Goal: Transaction & Acquisition: Purchase product/service

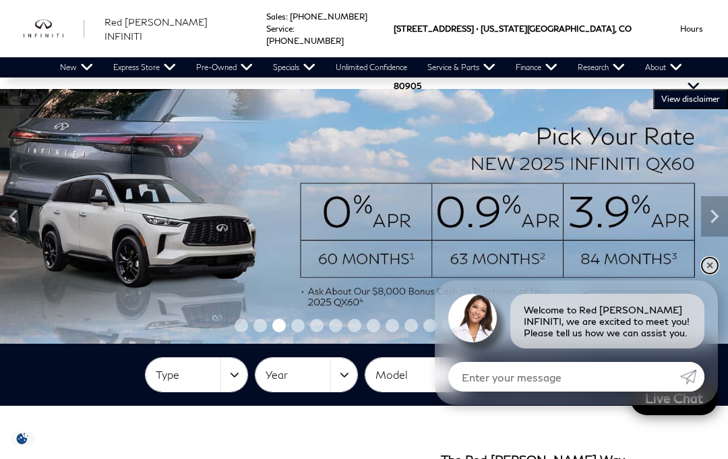
click at [708, 265] on link "✕" at bounding box center [710, 265] width 16 height 16
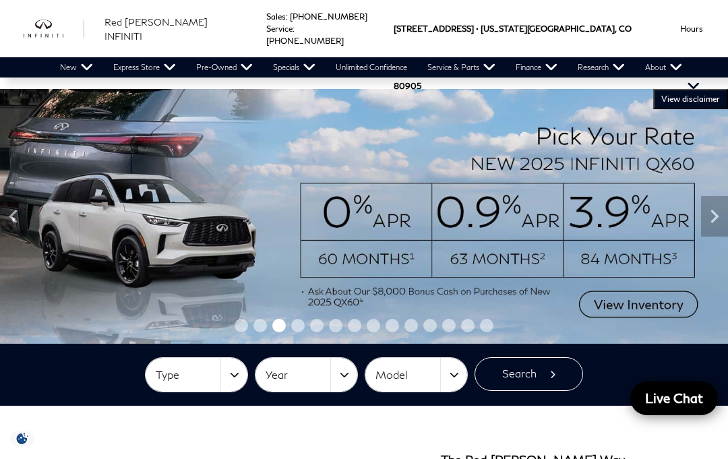
click at [232, 375] on button "Type" at bounding box center [197, 375] width 102 height 34
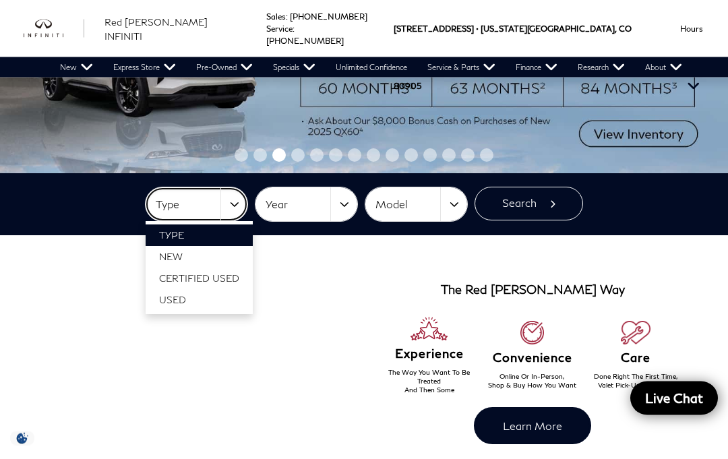
scroll to position [166, 0]
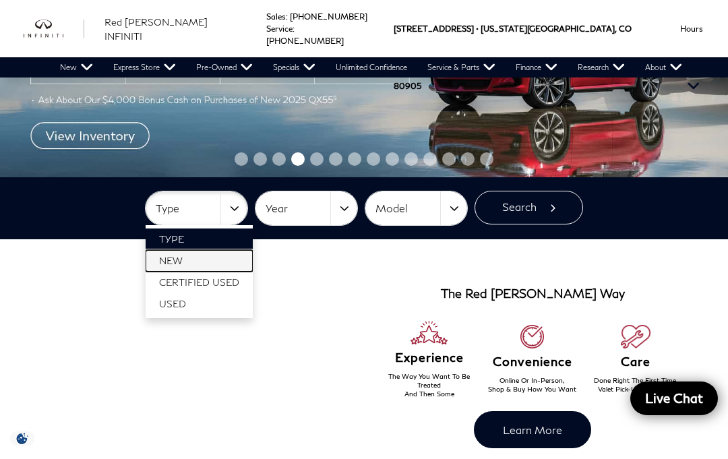
click at [177, 264] on span "New" at bounding box center [171, 260] width 24 height 11
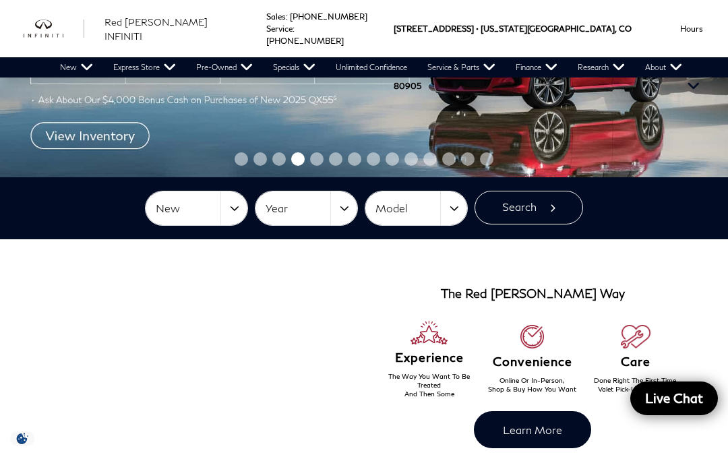
click at [449, 210] on button "Model" at bounding box center [416, 208] width 102 height 34
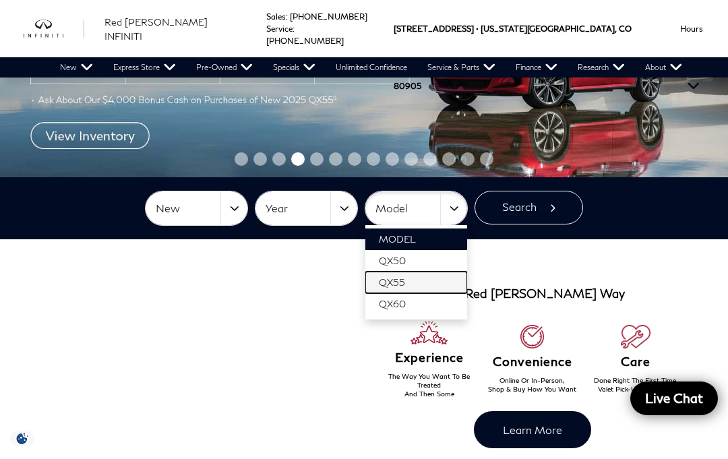
click at [396, 285] on span "QX55" at bounding box center [392, 281] width 26 height 11
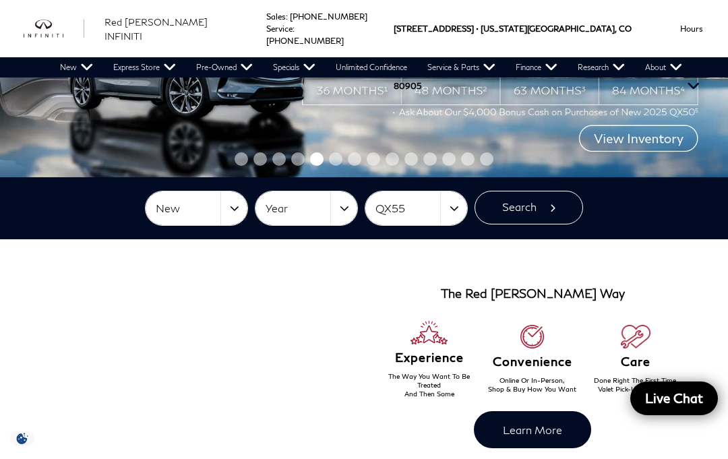
click at [530, 209] on button "Search" at bounding box center [529, 208] width 109 height 34
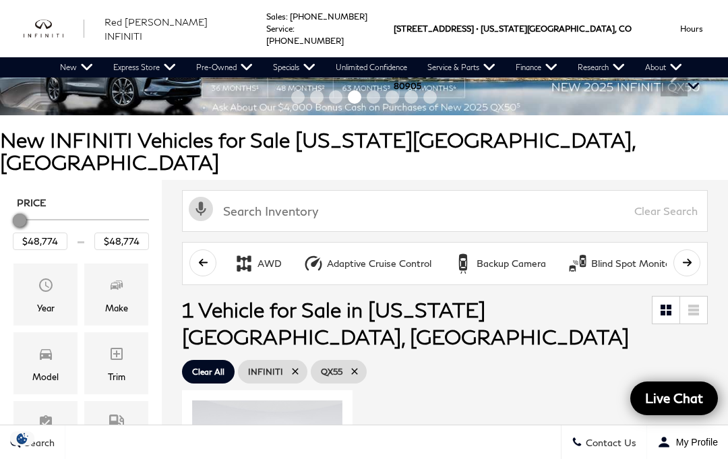
scroll to position [51, 0]
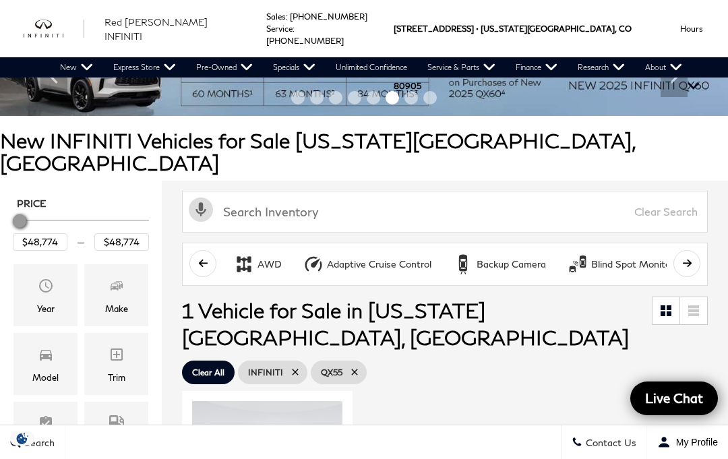
click at [0, 0] on link "View Certified Inventory" at bounding box center [0, 0] width 0 height 0
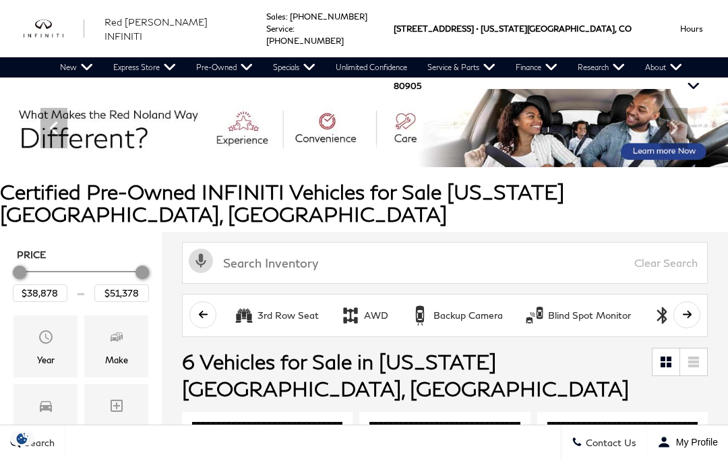
scroll to position [47, 0]
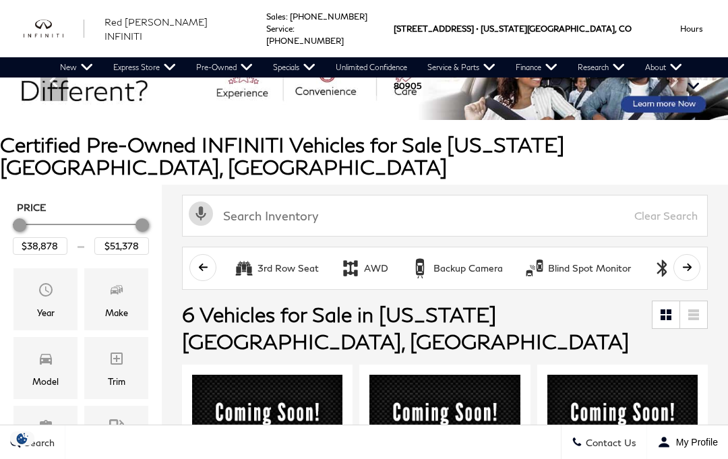
click at [123, 282] on span "Make" at bounding box center [117, 291] width 16 height 27
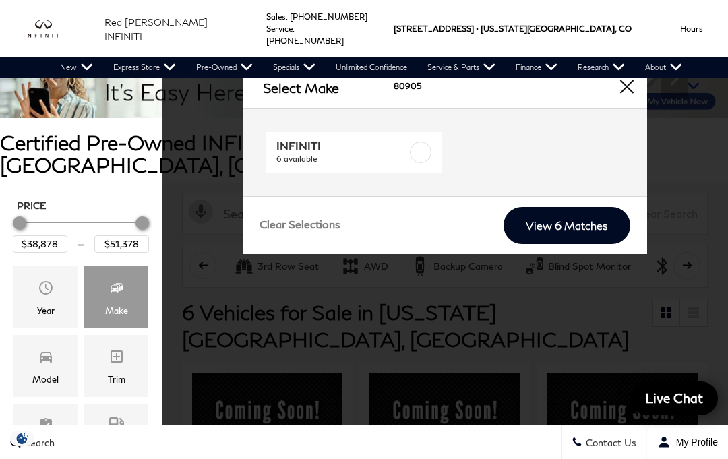
scroll to position [0, 0]
click at [635, 88] on button "close" at bounding box center [627, 87] width 40 height 40
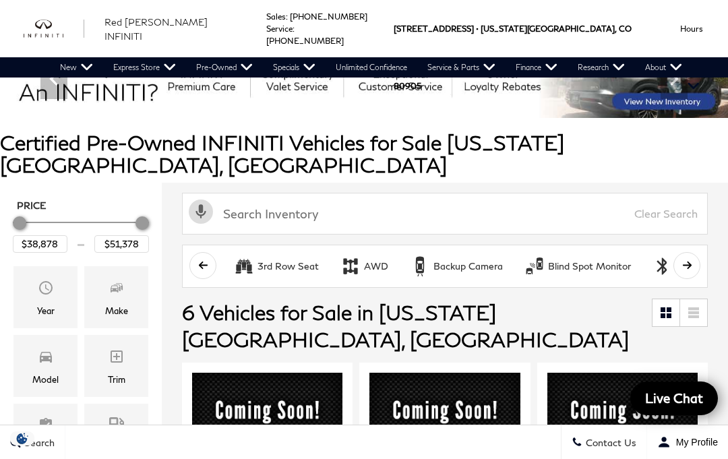
click at [55, 349] on div "Model" at bounding box center [45, 366] width 64 height 62
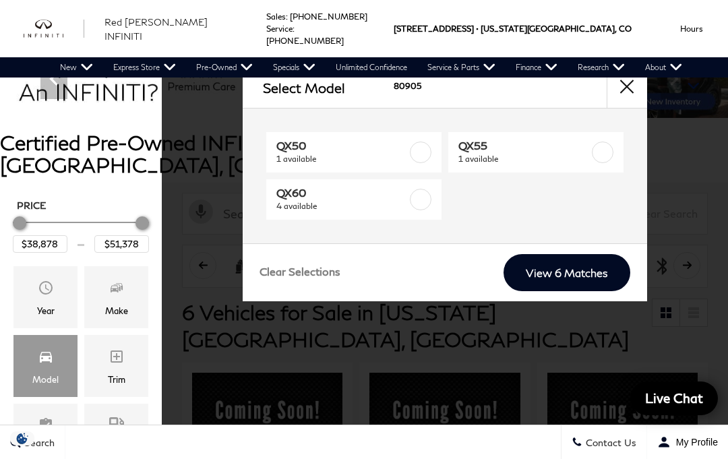
click at [611, 153] on label at bounding box center [603, 153] width 22 height 22
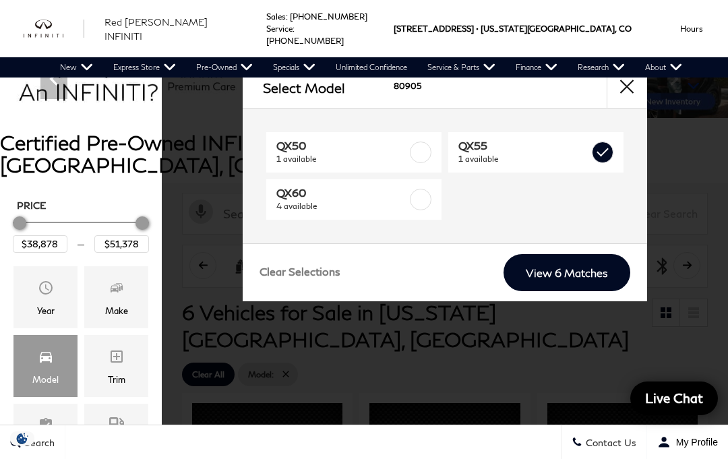
type input "$43,178"
checkbox input "true"
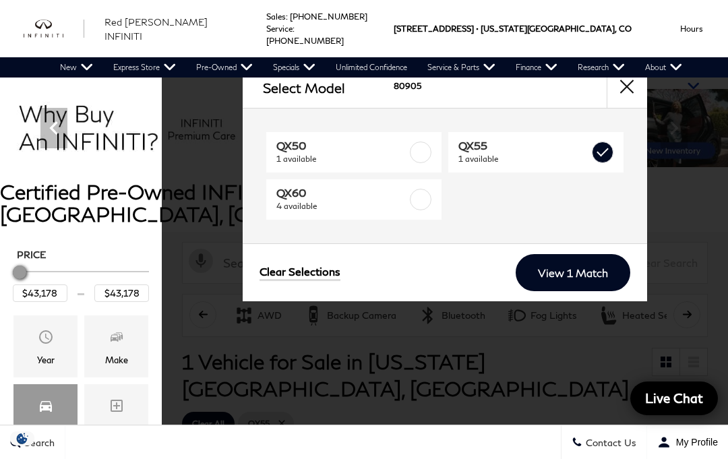
click at [593, 271] on link "View 1 Match" at bounding box center [573, 272] width 115 height 37
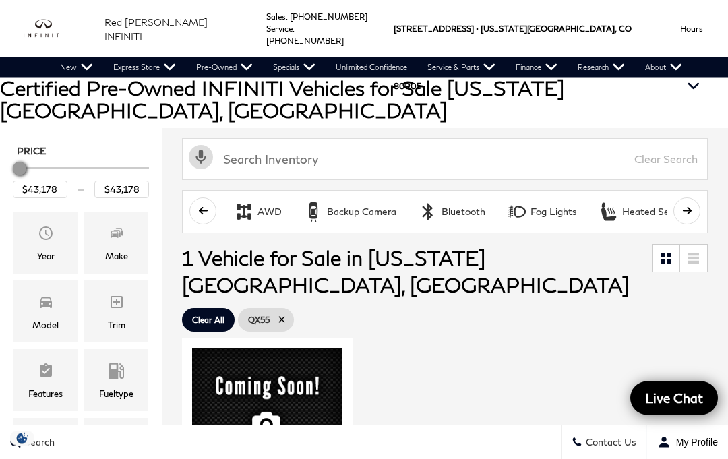
scroll to position [104, 0]
